Goal: Check status: Check status

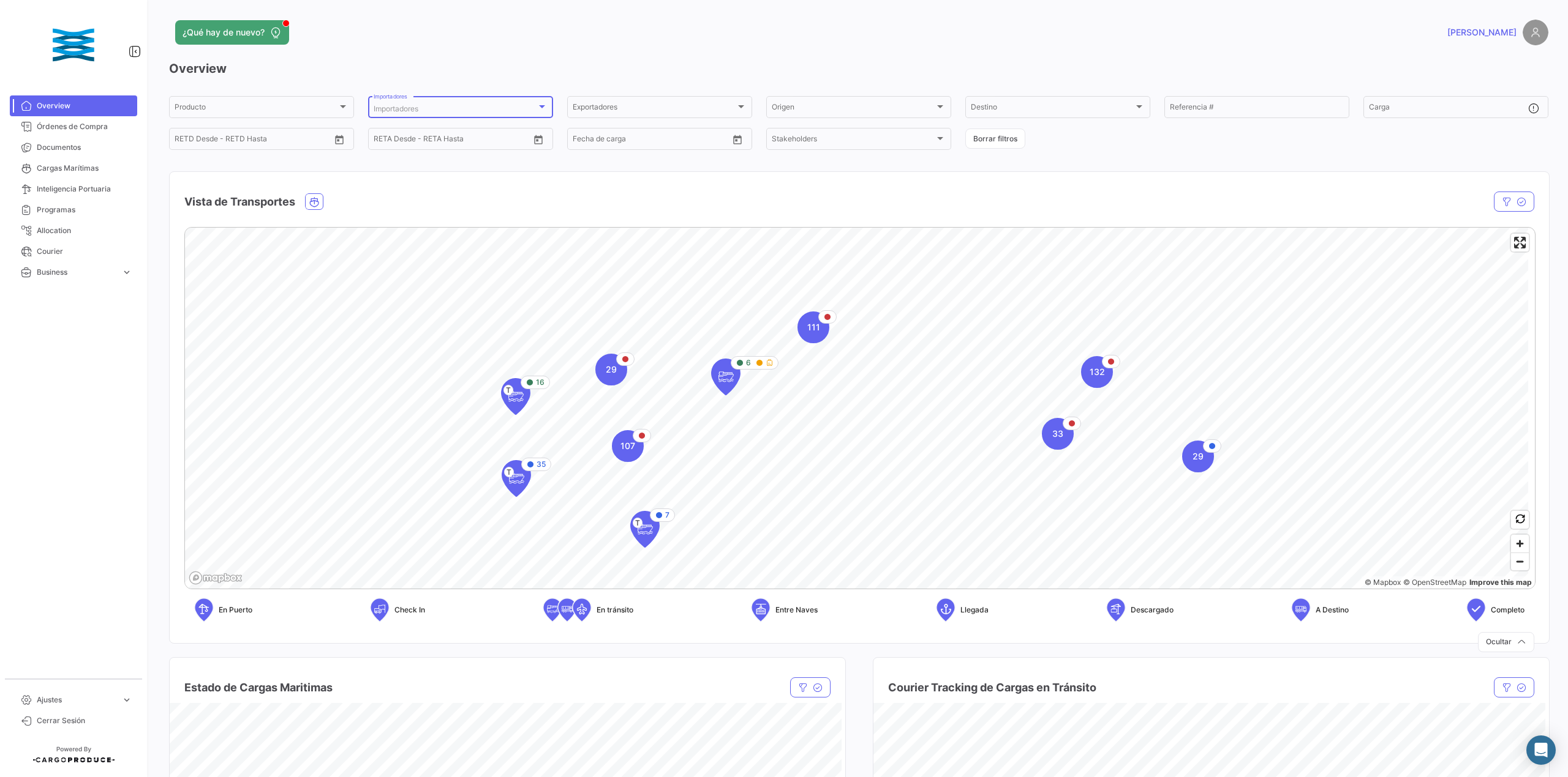
click at [431, 110] on div "Importadores" at bounding box center [455, 109] width 163 height 8
click at [423, 109] on input "dropdown search" at bounding box center [434, 110] width 173 height 22
type input "dai"
click at [436, 148] on span "DAI PHAT EXPORT TRADE PRODUCTION COMPANY" at bounding box center [457, 154] width 171 height 11
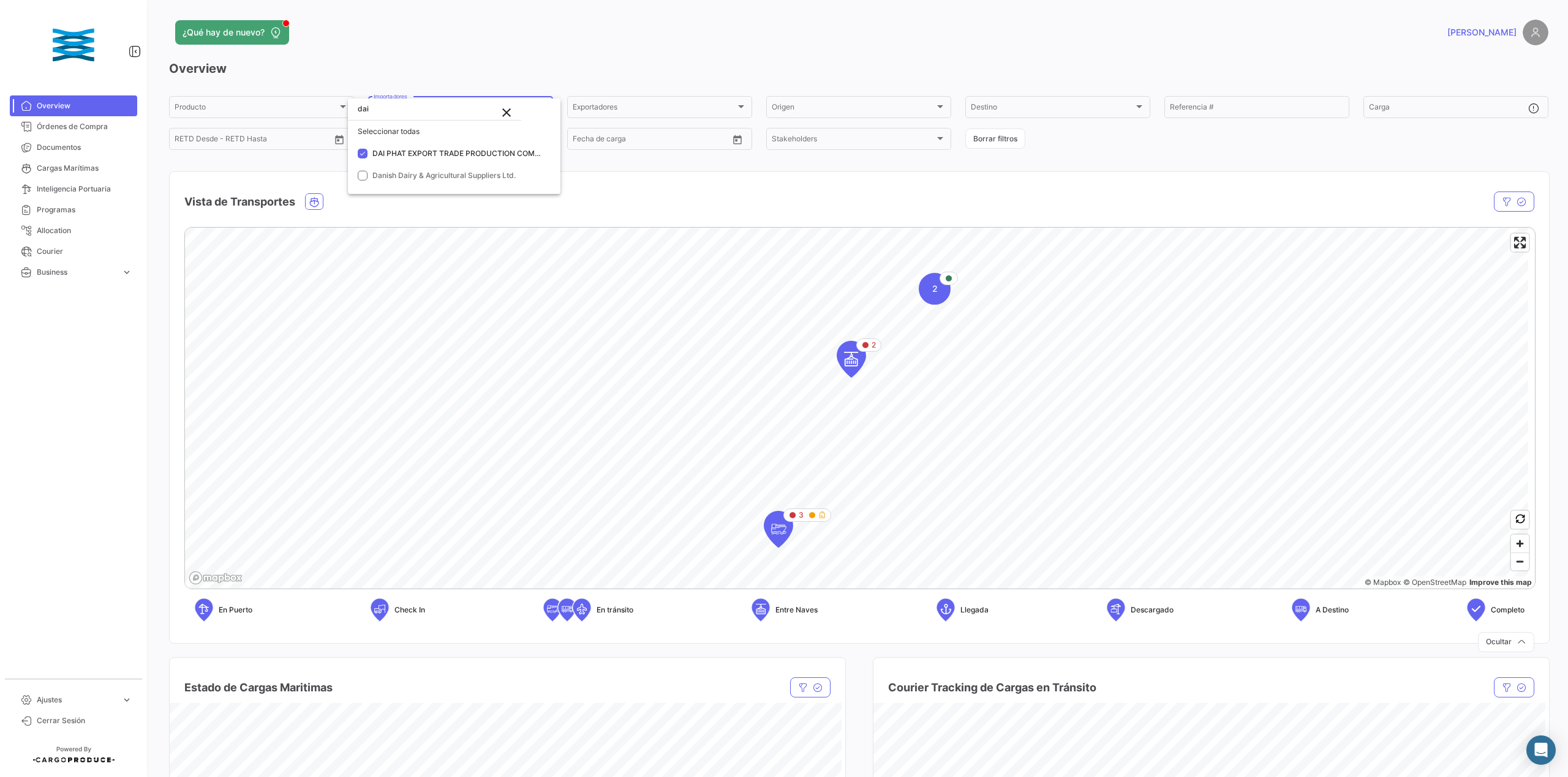
drag, startPoint x: 1020, startPoint y: 412, endPoint x: 1044, endPoint y: 359, distance: 58.2
click at [1044, 359] on div at bounding box center [784, 388] width 1568 height 777
click at [813, 518] on icon "Map marker" at bounding box center [812, 516] width 7 height 7
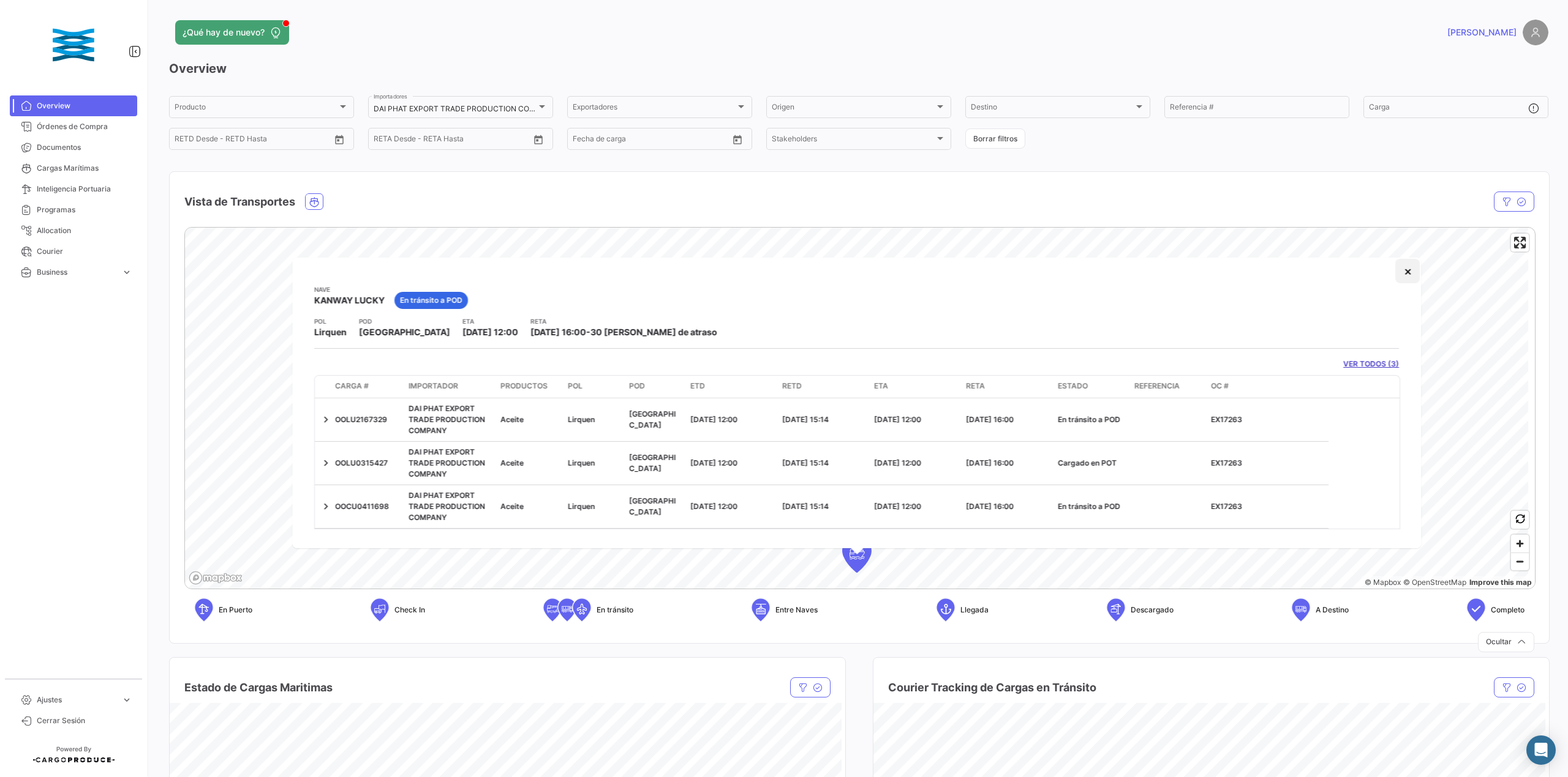
click at [1396, 270] on button "×" at bounding box center [1408, 271] width 24 height 24
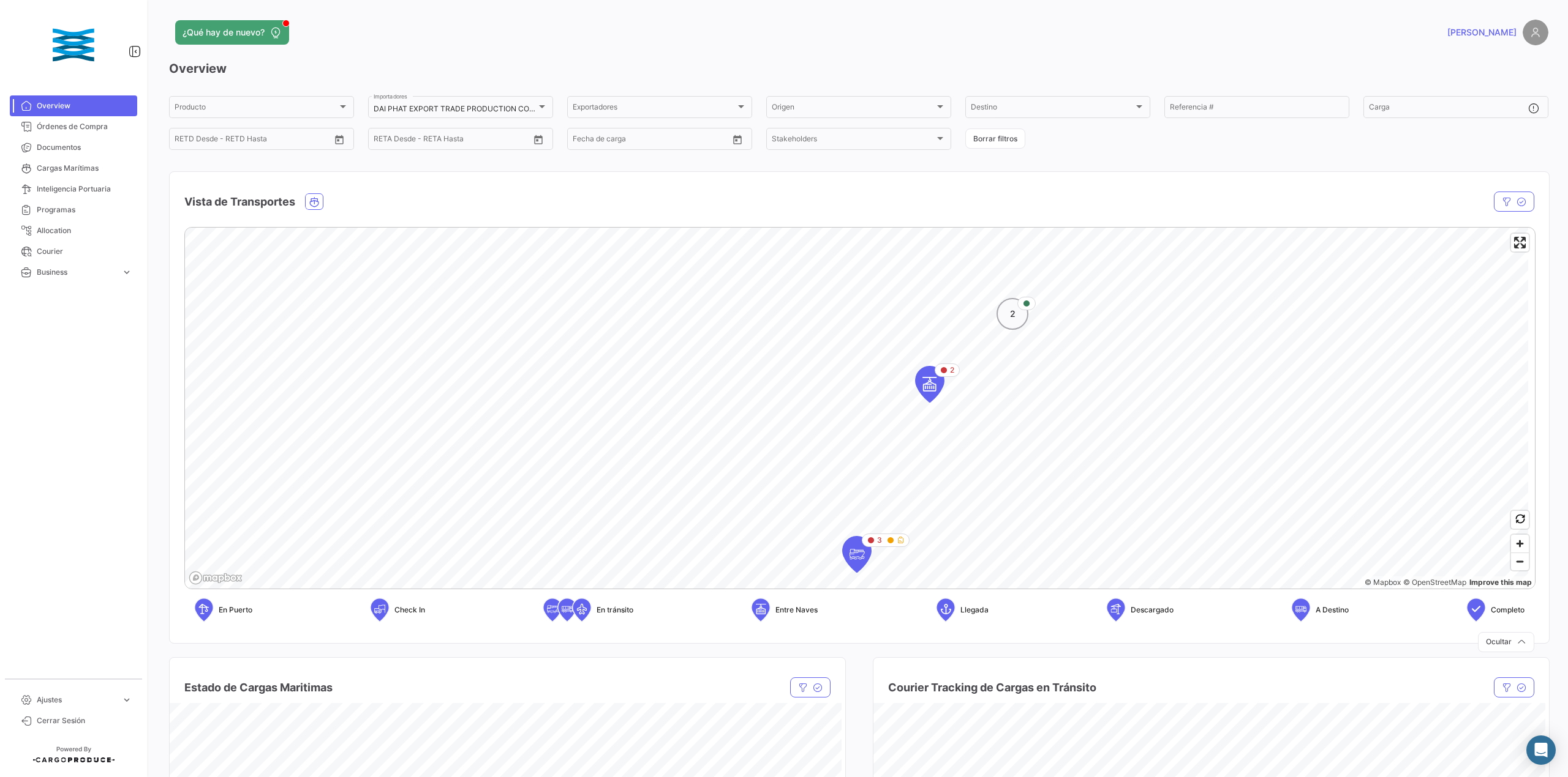
click at [1027, 301] on icon "Map marker" at bounding box center [1027, 303] width 7 height 7
click at [949, 467] on div "1" at bounding box center [945, 471] width 47 height 13
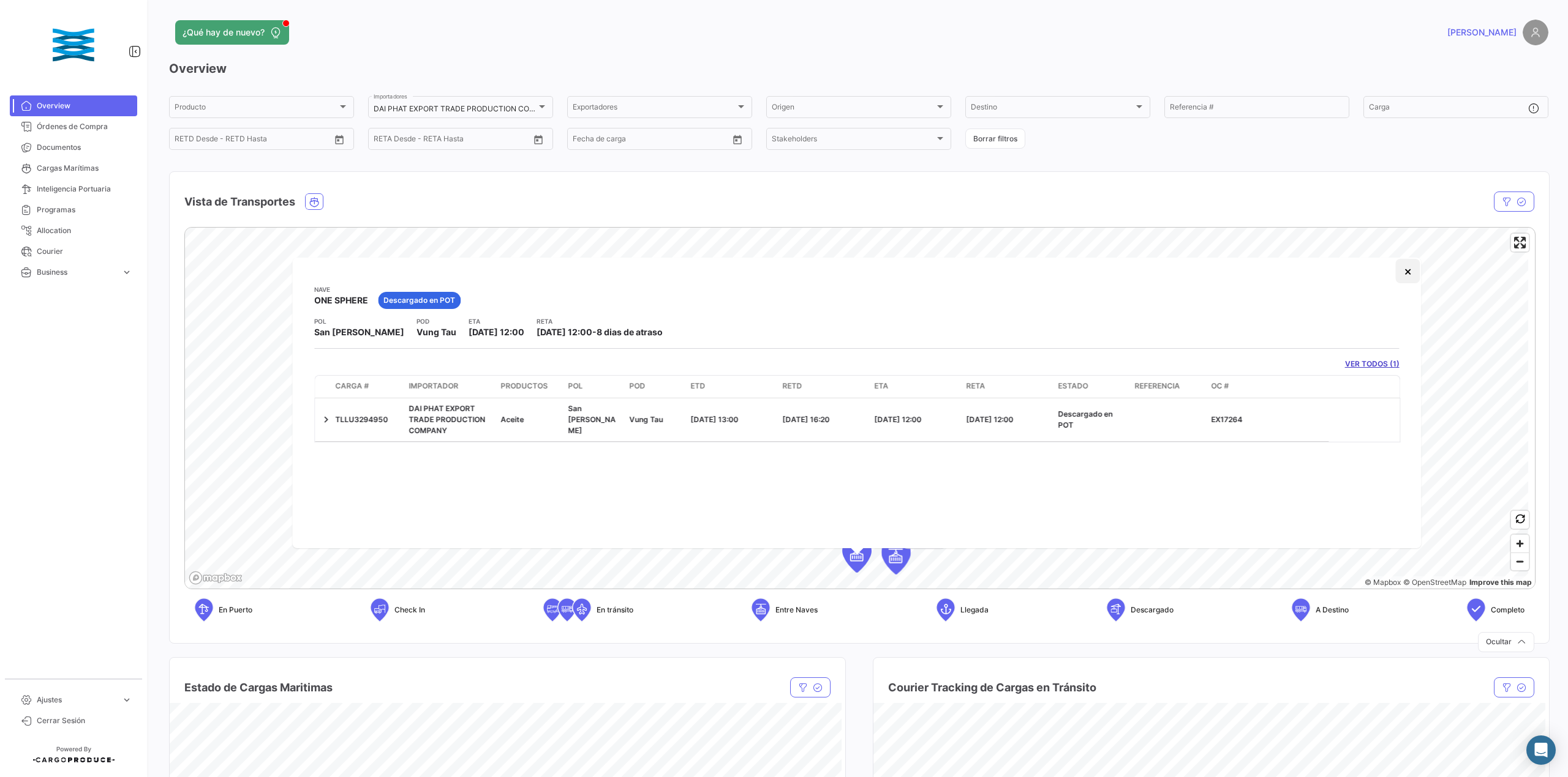
click at [1410, 279] on button "×" at bounding box center [1408, 271] width 24 height 24
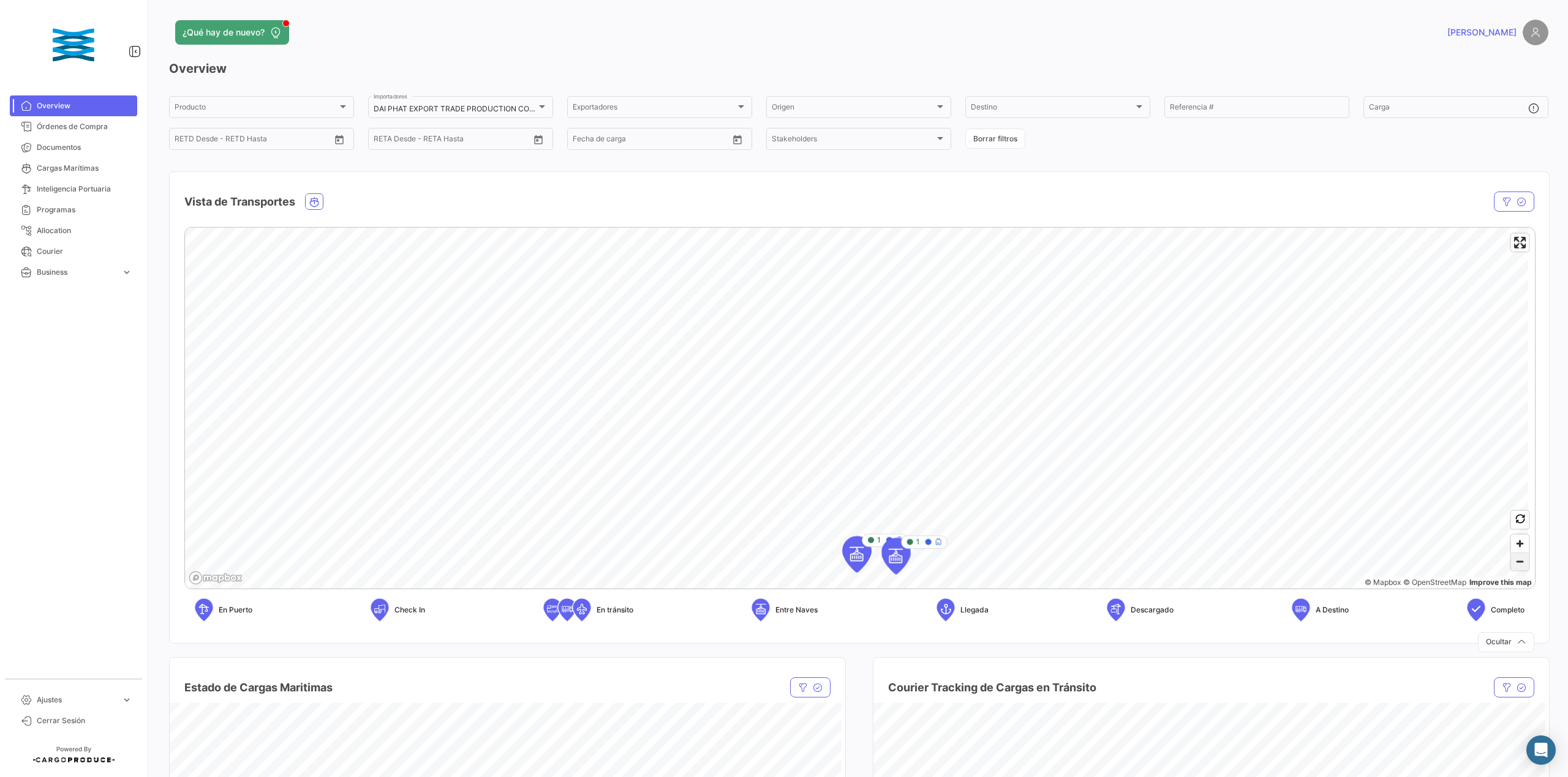
click at [1516, 564] on span "Zoom out" at bounding box center [1519, 562] width 18 height 17
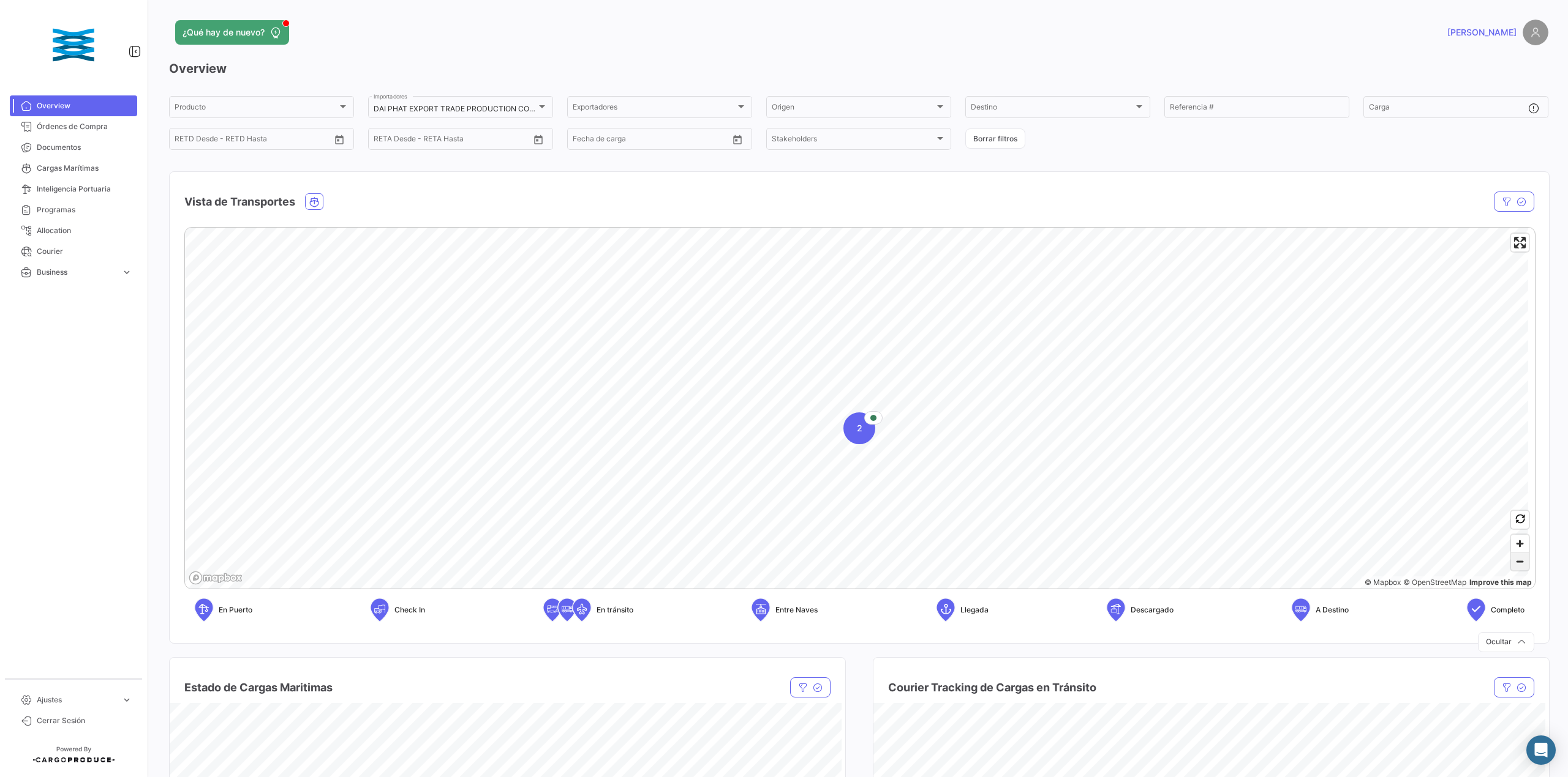
click at [1516, 564] on span "Zoom out" at bounding box center [1519, 562] width 18 height 17
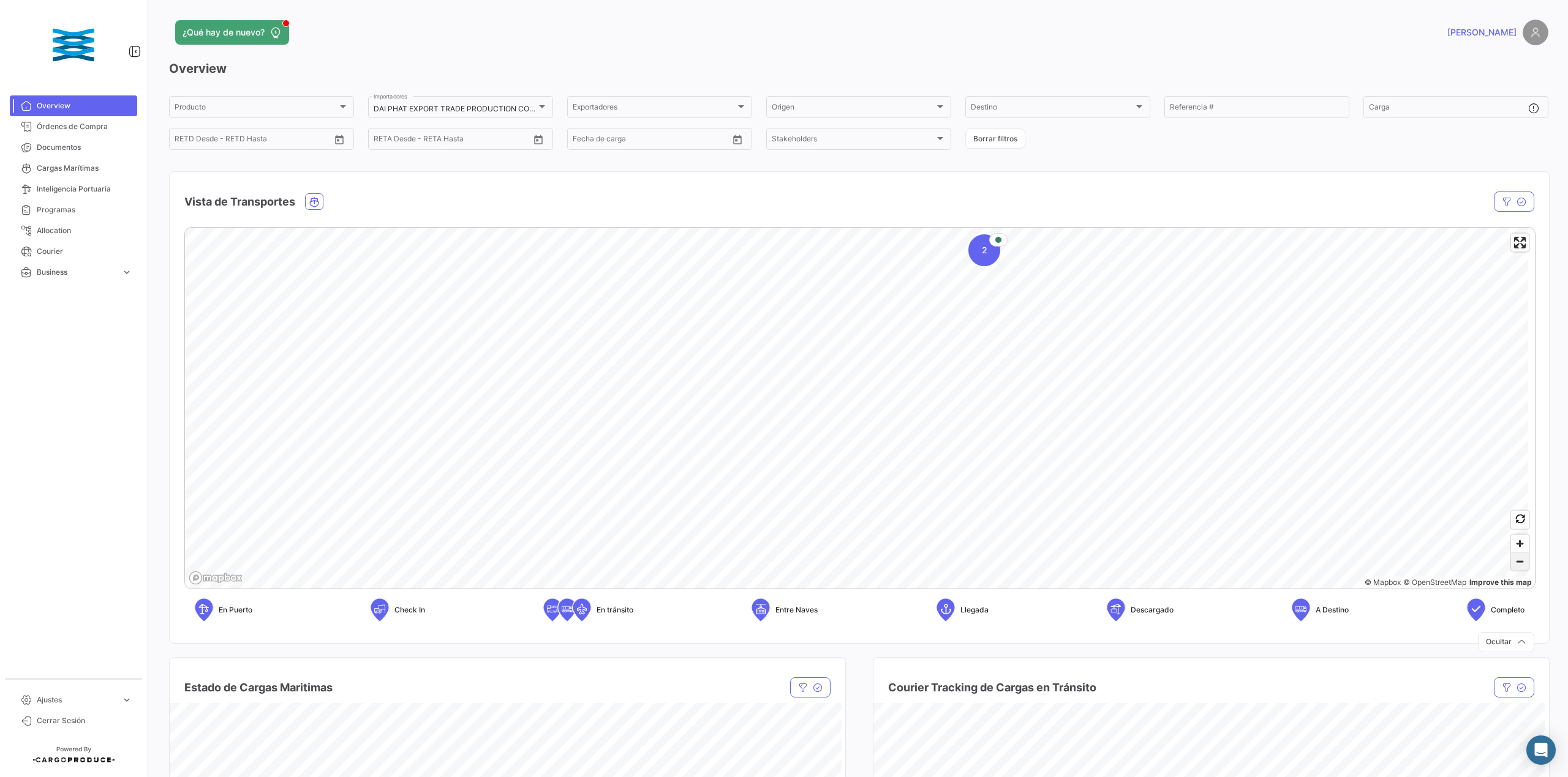
click at [1511, 566] on span "Zoom out" at bounding box center [1519, 562] width 18 height 17
click at [1516, 568] on span "Zoom out" at bounding box center [1519, 562] width 18 height 17
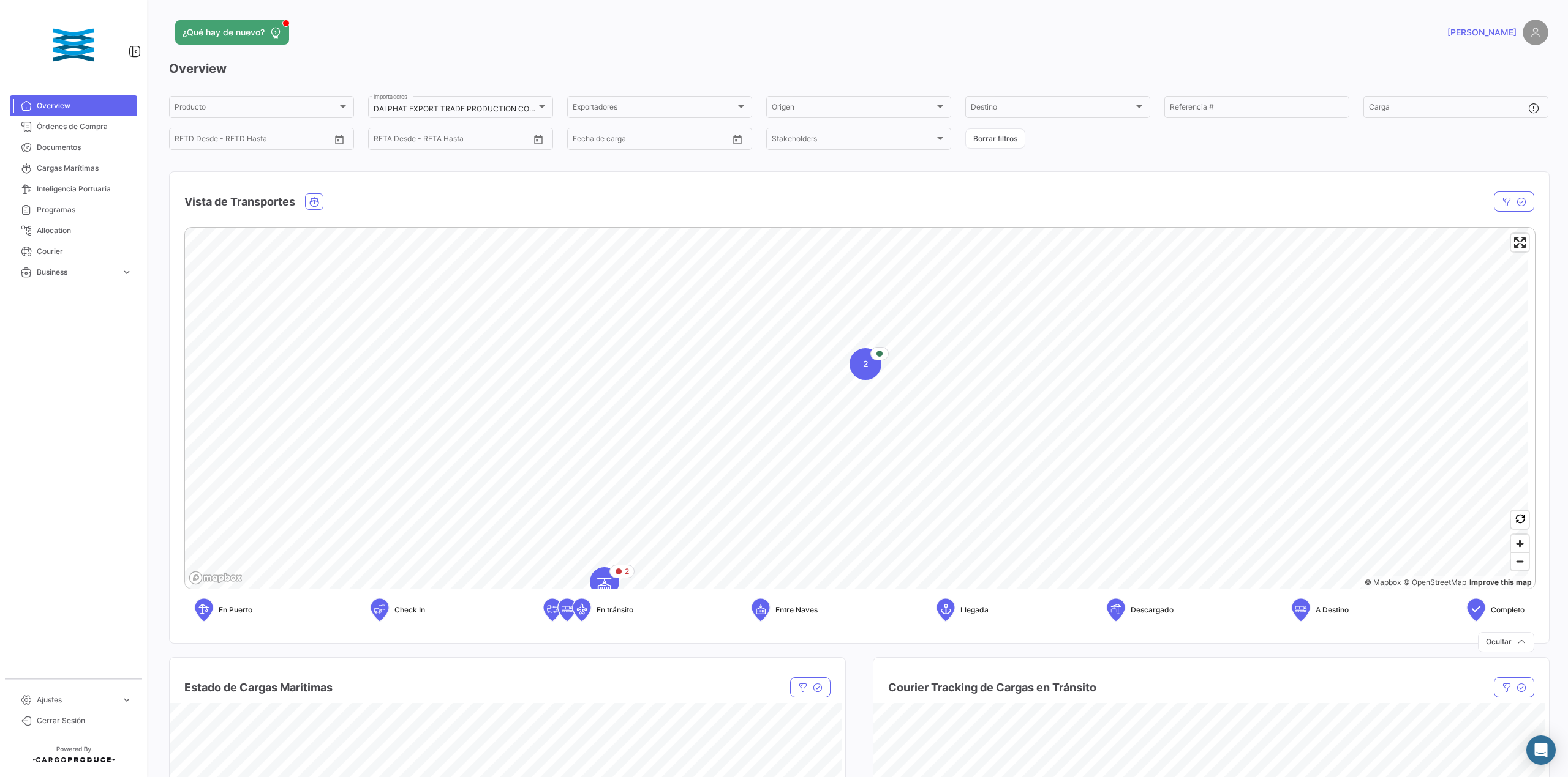
click at [258, 197] on h4 "Vista de Transportes" at bounding box center [240, 202] width 111 height 17
click at [1501, 202] on icon "button" at bounding box center [1506, 201] width 9 height 9
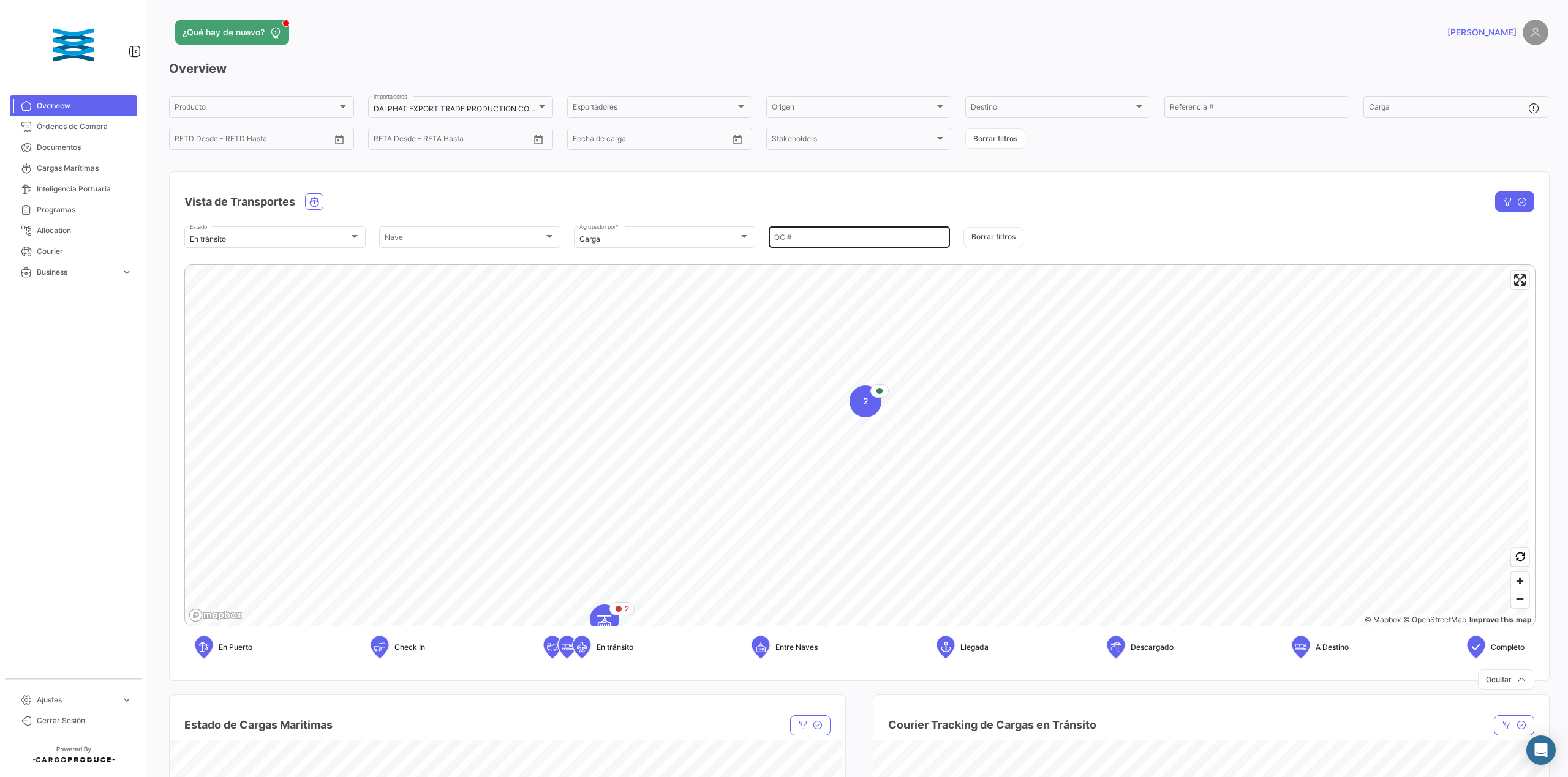
click at [804, 236] on input "OC #" at bounding box center [859, 239] width 170 height 8
paste input "EX17325"
click at [878, 437] on span "2" at bounding box center [879, 432] width 5 height 11
type input "EX17325"
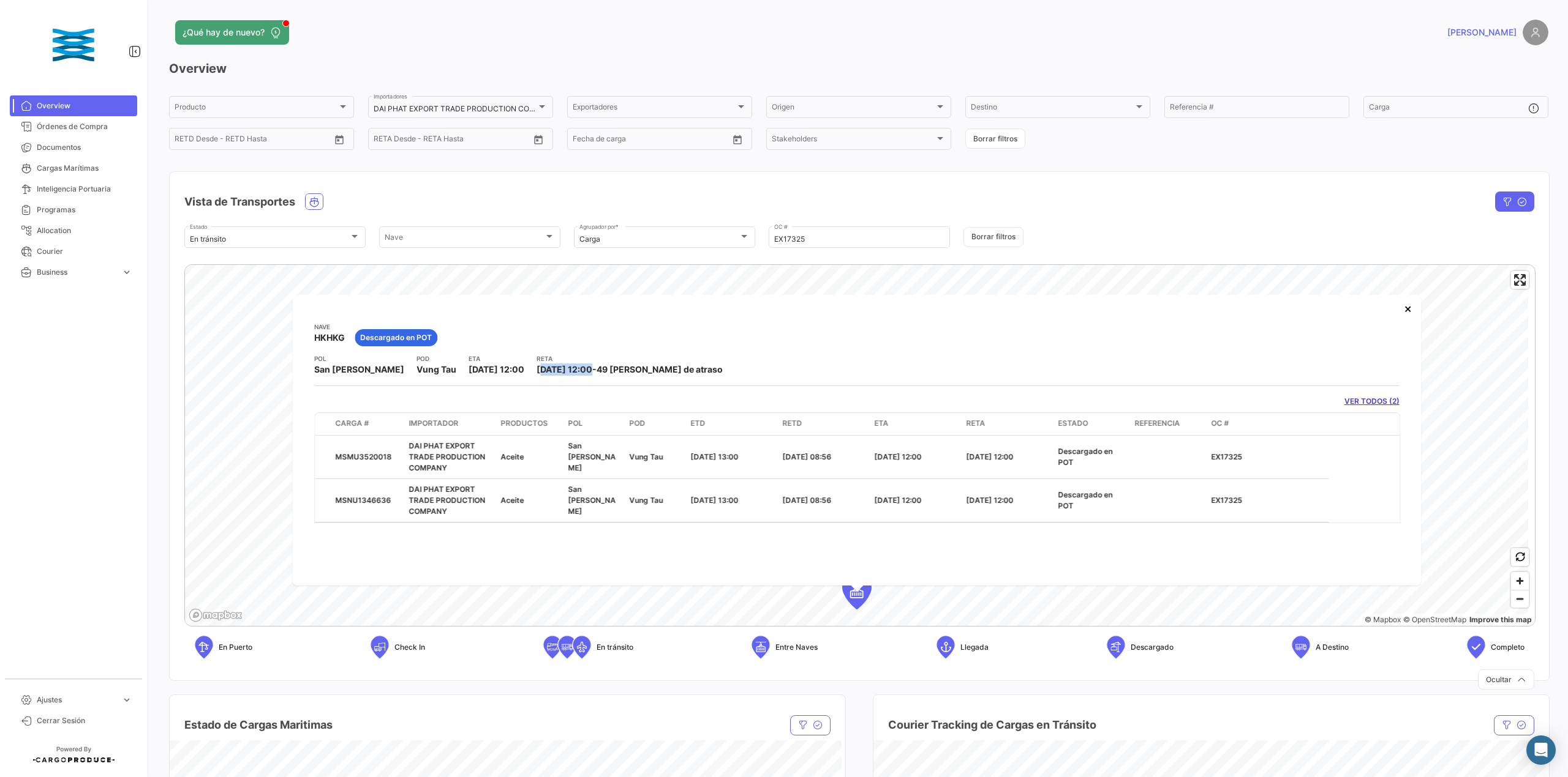
drag, startPoint x: 520, startPoint y: 369, endPoint x: 570, endPoint y: 369, distance: 50.0
click at [570, 369] on span "[DATE] 12:00" at bounding box center [564, 369] width 55 height 10
click at [546, 374] on span "[DATE] 12:00" at bounding box center [564, 369] width 55 height 10
drag, startPoint x: 522, startPoint y: 370, endPoint x: 559, endPoint y: 370, distance: 37.0
click at [559, 370] on span "[DATE] 12:00" at bounding box center [564, 369] width 55 height 10
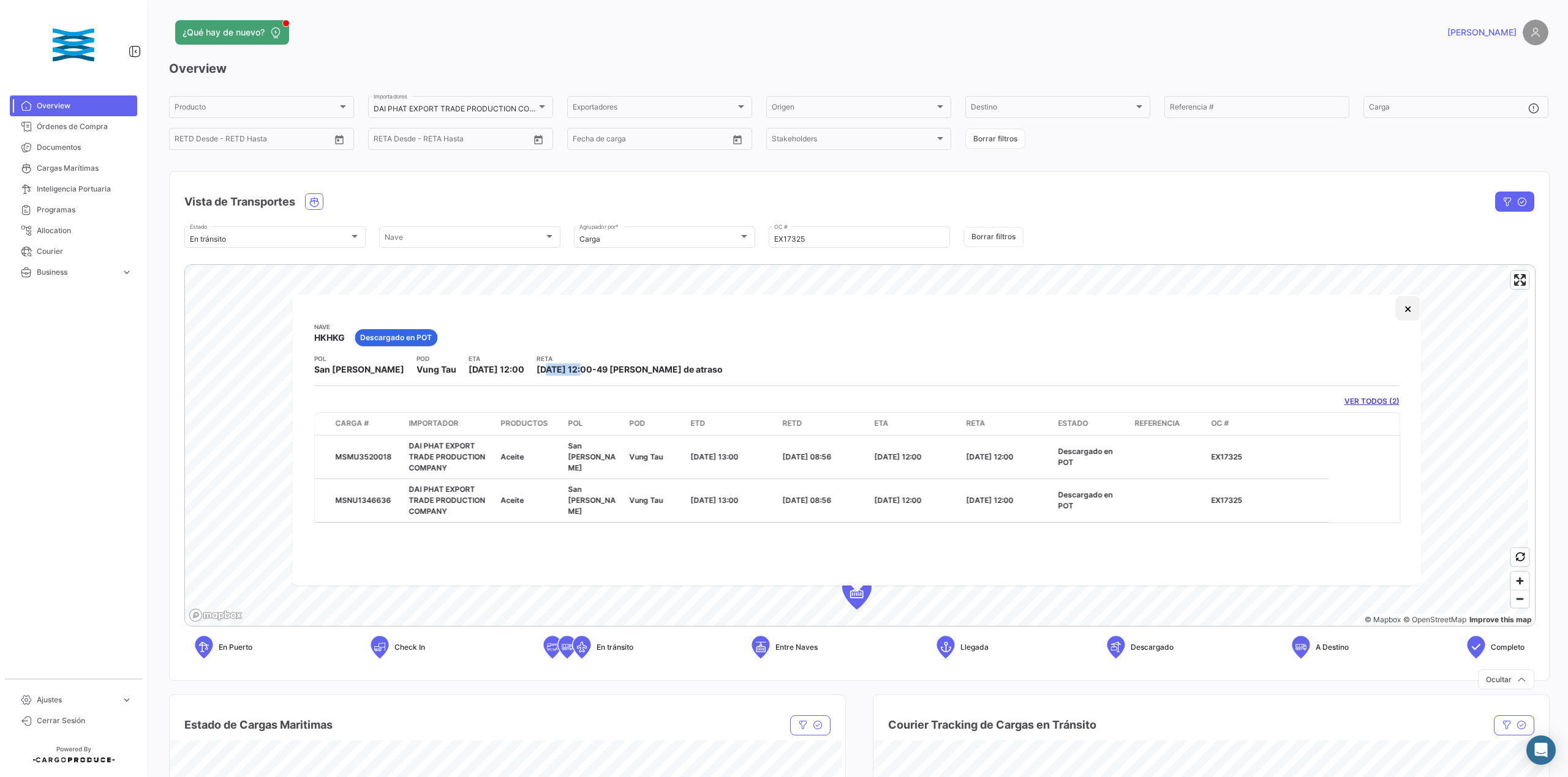
click at [1404, 307] on button "×" at bounding box center [1408, 308] width 24 height 24
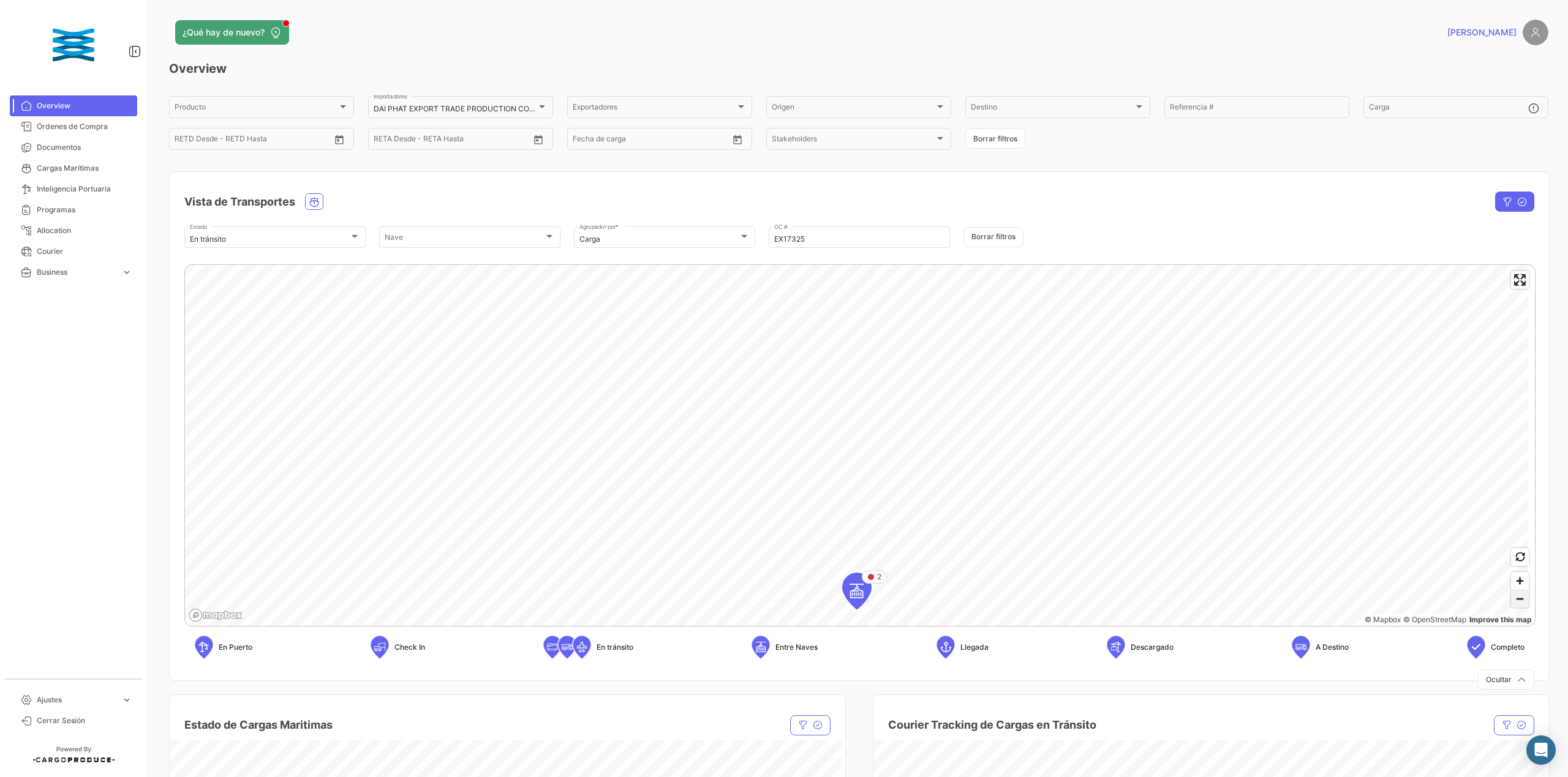
click at [1512, 598] on span "Zoom out" at bounding box center [1519, 599] width 18 height 17
